Goal: Check status: Check status

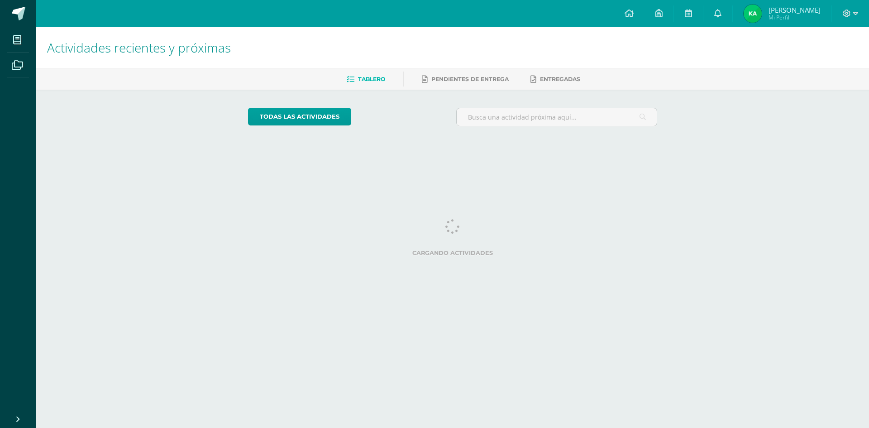
click at [754, 13] on img at bounding box center [753, 14] width 18 height 18
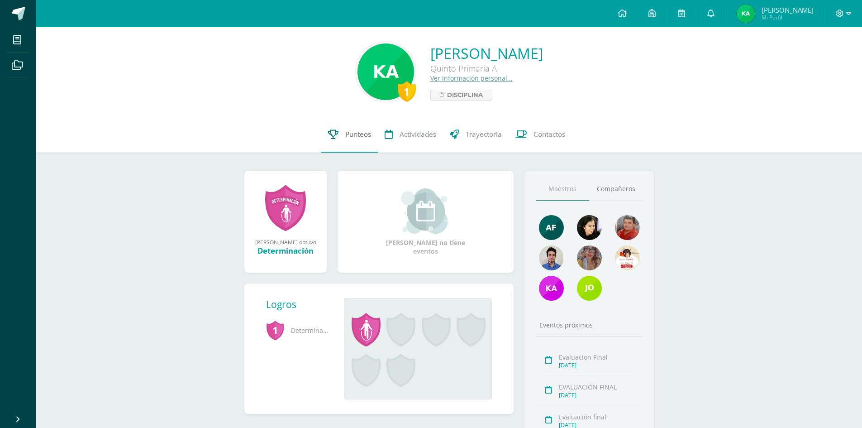
click at [362, 141] on link "Punteos" at bounding box center [349, 134] width 57 height 36
click at [338, 125] on link "Punteos" at bounding box center [349, 134] width 57 height 36
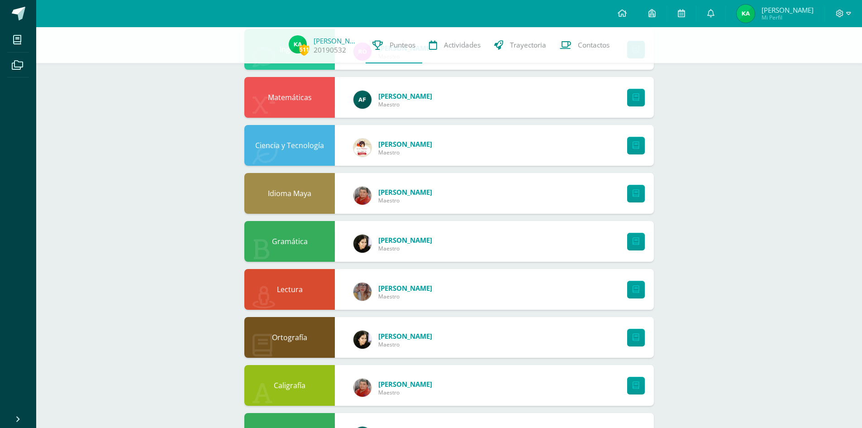
scroll to position [493, 0]
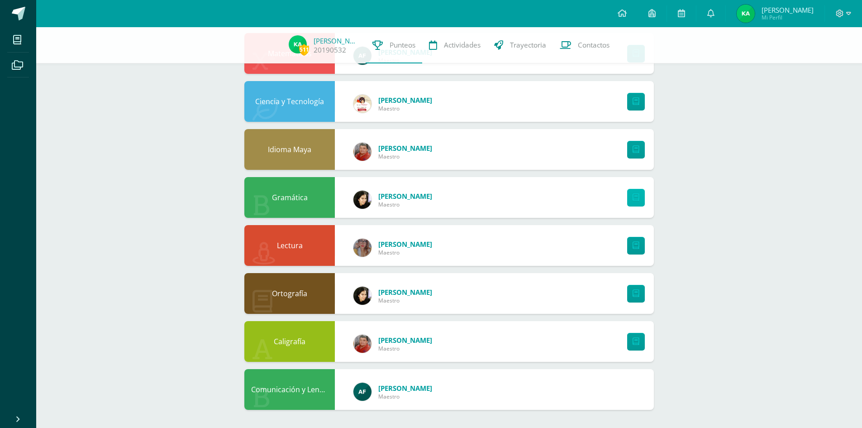
click at [635, 199] on icon at bounding box center [636, 198] width 7 height 8
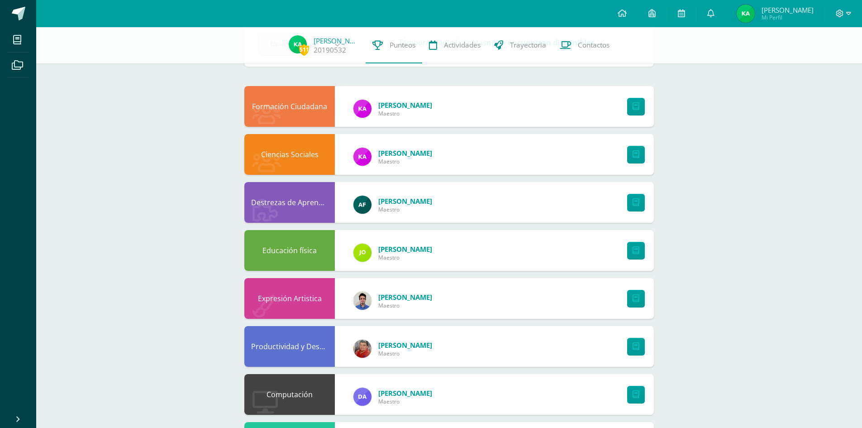
scroll to position [40, 0]
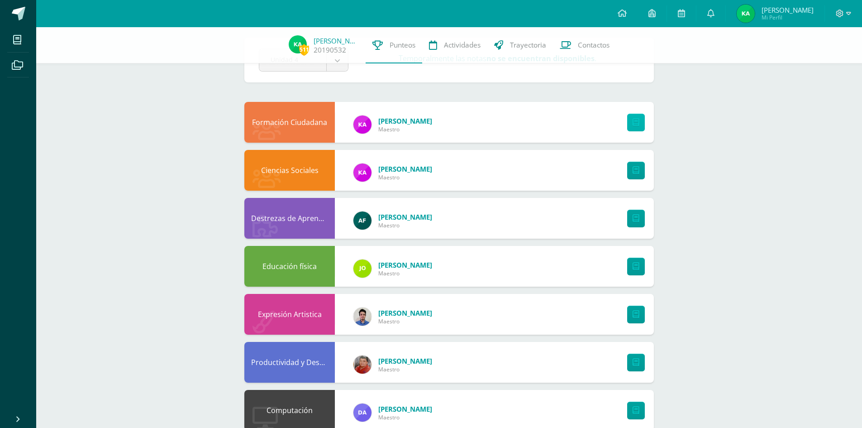
click at [640, 130] on link at bounding box center [636, 123] width 18 height 18
